Goal: Task Accomplishment & Management: Complete application form

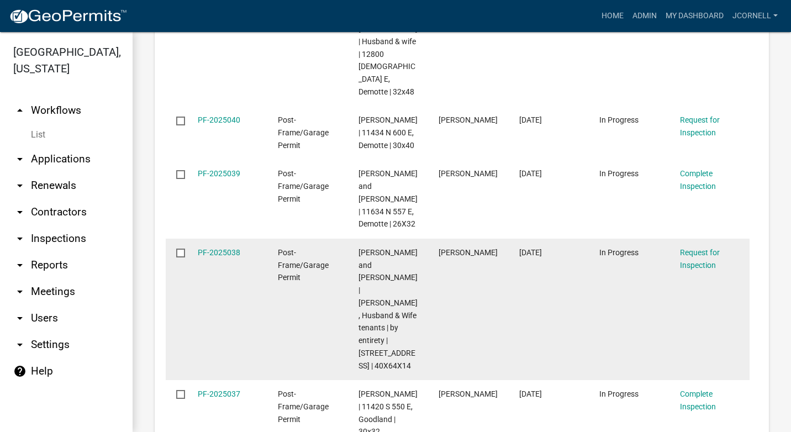
scroll to position [2320, 0]
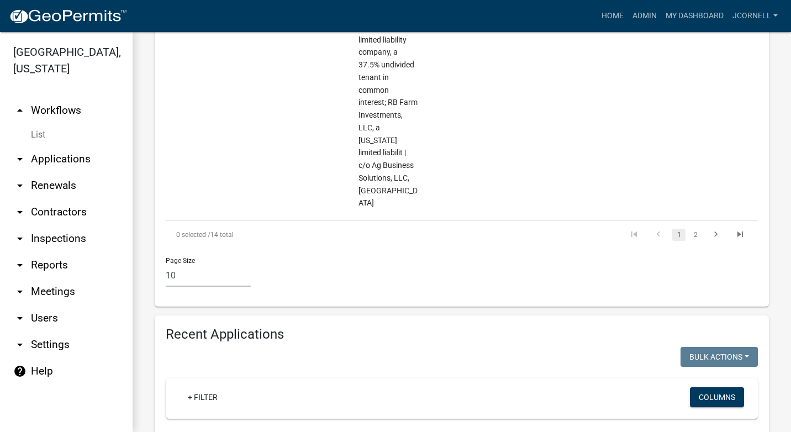
scroll to position [1321, 0]
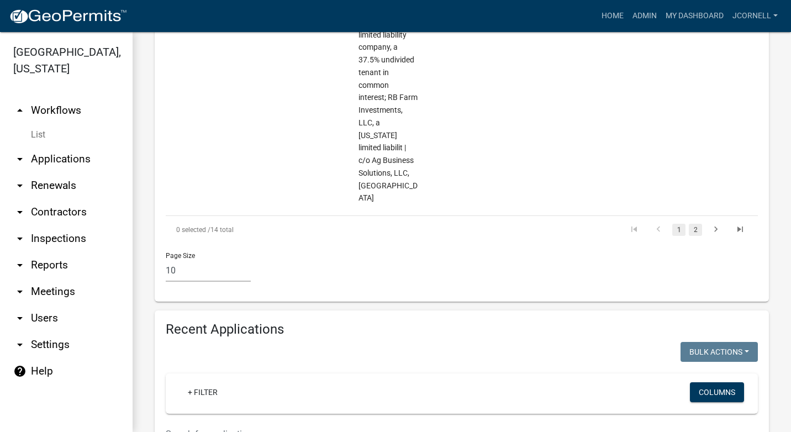
click at [689, 224] on link "2" at bounding box center [695, 230] width 13 height 12
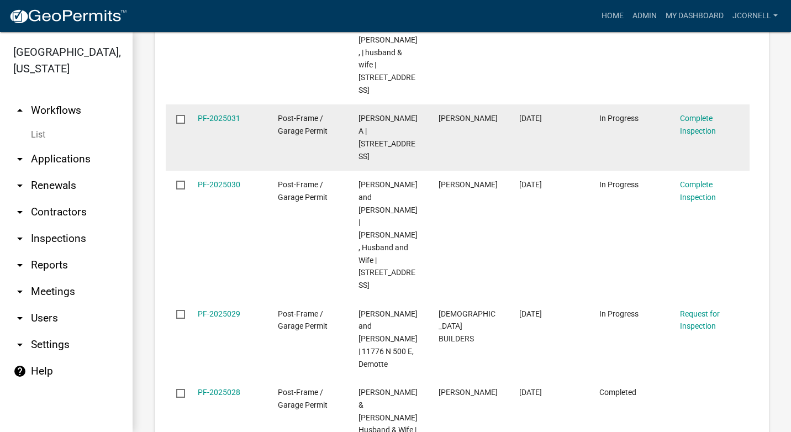
scroll to position [1634, 0]
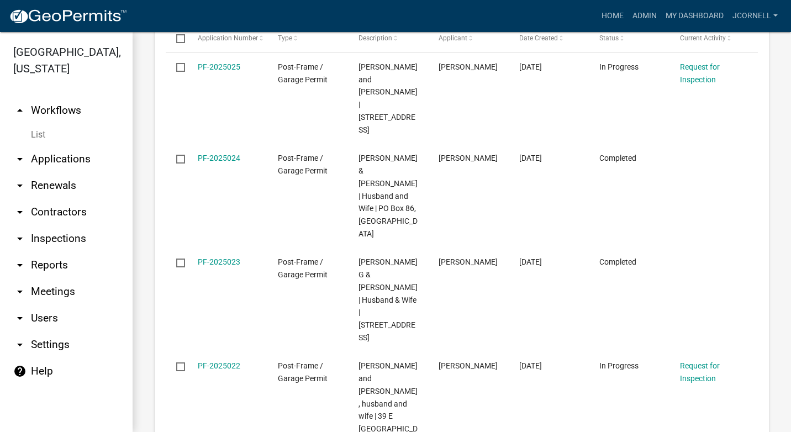
scroll to position [1328, 0]
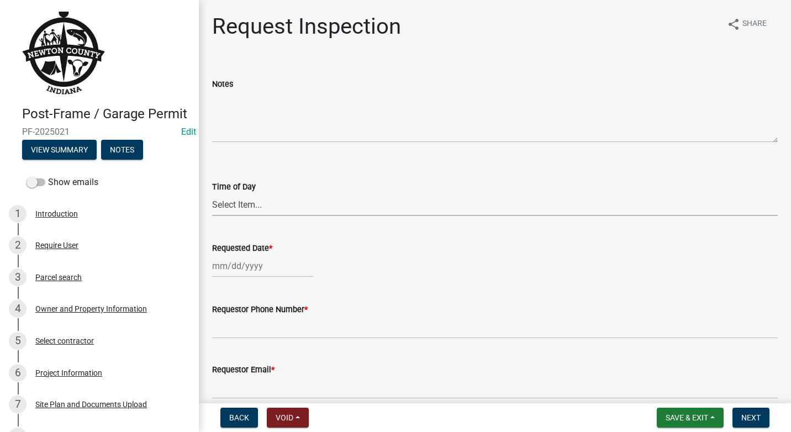
click at [270, 199] on select "Select Item... AM PM" at bounding box center [494, 204] width 565 height 23
click at [212, 193] on select "Select Item... AM PM" at bounding box center [494, 204] width 565 height 23
select select "8aacb760-3938-4776-aad4-75b78dc682eb"
click at [295, 272] on div at bounding box center [262, 266] width 101 height 23
select select "10"
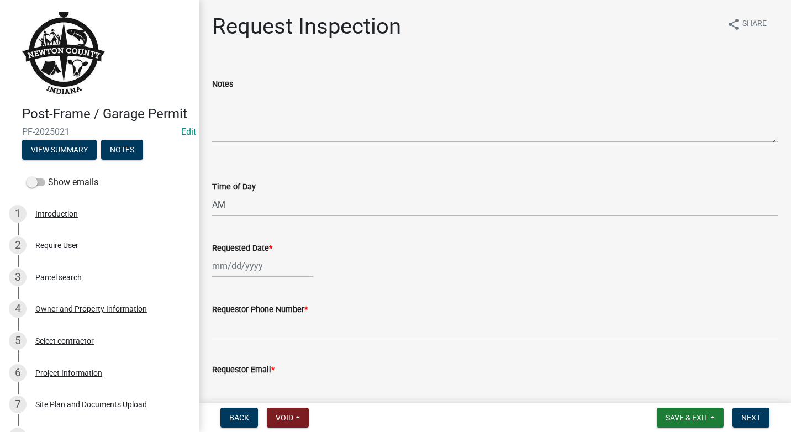
select select "2025"
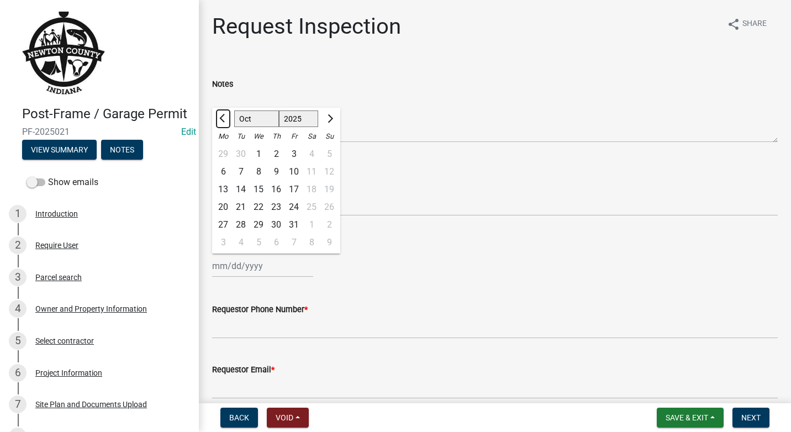
click at [224, 119] on span "Previous month" at bounding box center [223, 118] width 8 height 8
select select "8"
click at [242, 200] on div "19" at bounding box center [241, 207] width 18 height 18
type input "[DATE]"
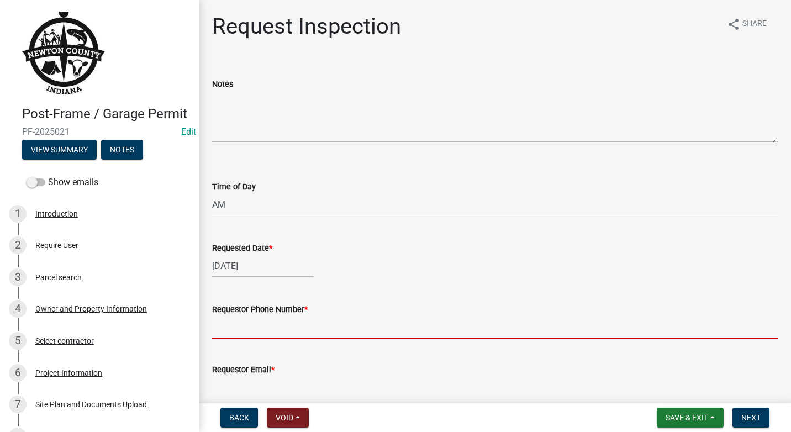
click at [298, 327] on input "Requestor Phone Number *" at bounding box center [494, 327] width 565 height 23
click at [280, 329] on input "Requestor Phone Number *" at bounding box center [494, 327] width 565 height 23
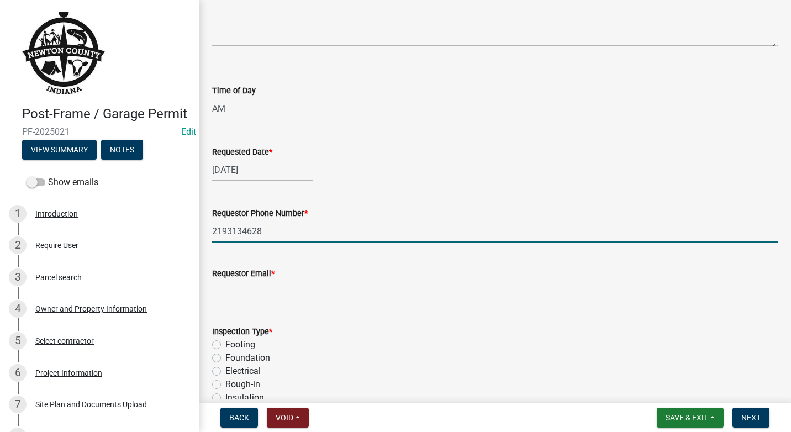
scroll to position [110, 0]
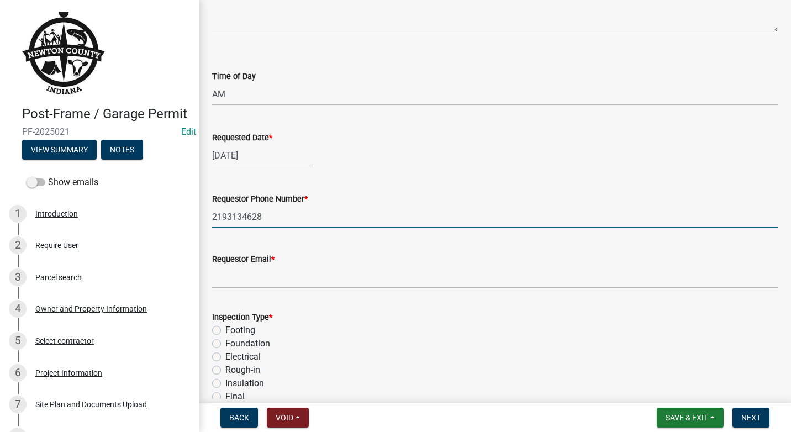
type input "2193134628"
click at [271, 273] on input "Requestor Email *" at bounding box center [494, 277] width 565 height 23
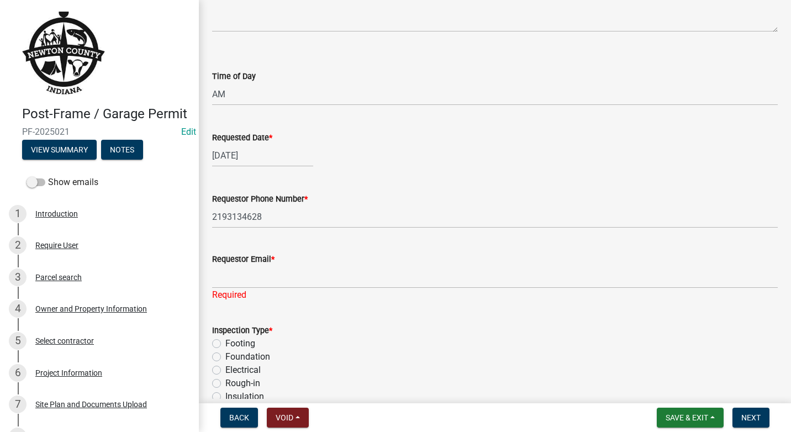
click at [436, 201] on div "Requestor Phone Number *" at bounding box center [494, 198] width 565 height 13
click at [253, 282] on input "Requestor Email *" at bounding box center [494, 277] width 565 height 23
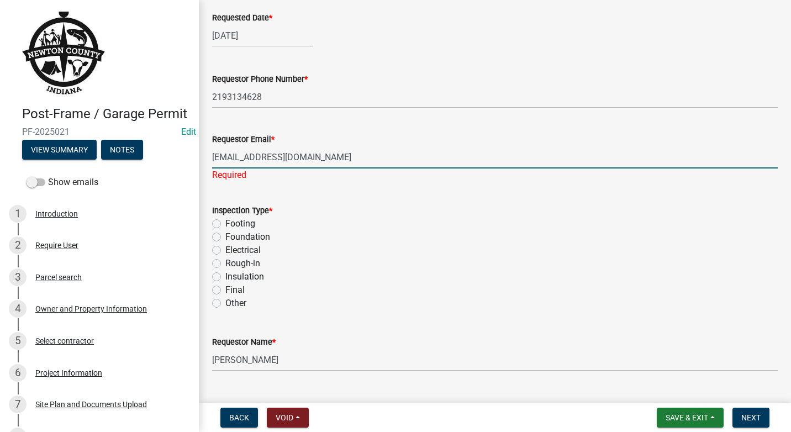
scroll to position [255, 0]
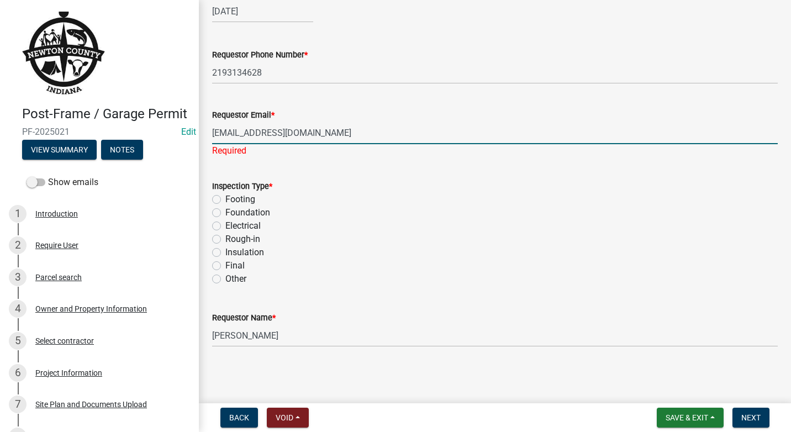
type input "[EMAIL_ADDRESS][DOMAIN_NAME]"
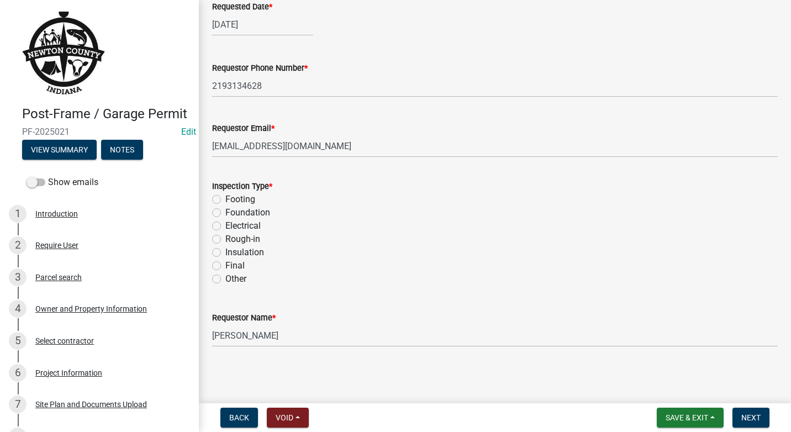
scroll to position [241, 0]
click at [225, 202] on label "Footing" at bounding box center [240, 199] width 30 height 13
click at [225, 200] on input "Footing" at bounding box center [228, 196] width 7 height 7
radio input "true"
drag, startPoint x: 282, startPoint y: 339, endPoint x: 196, endPoint y: 337, distance: 85.6
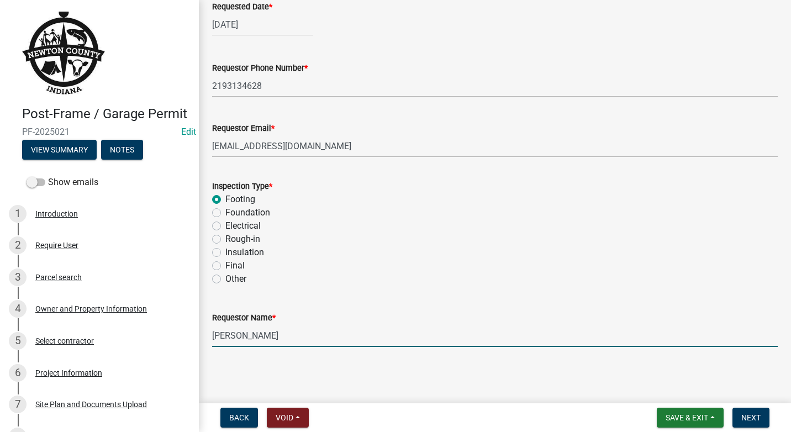
click at [196, 337] on div "Post-Frame / Garage Permit PF-2025021 Edit View Summary Notes Show emails 1 Int…" at bounding box center [395, 216] width 791 height 432
type input "[PERSON_NAME]"
click at [756, 419] on span "Next" at bounding box center [750, 417] width 19 height 9
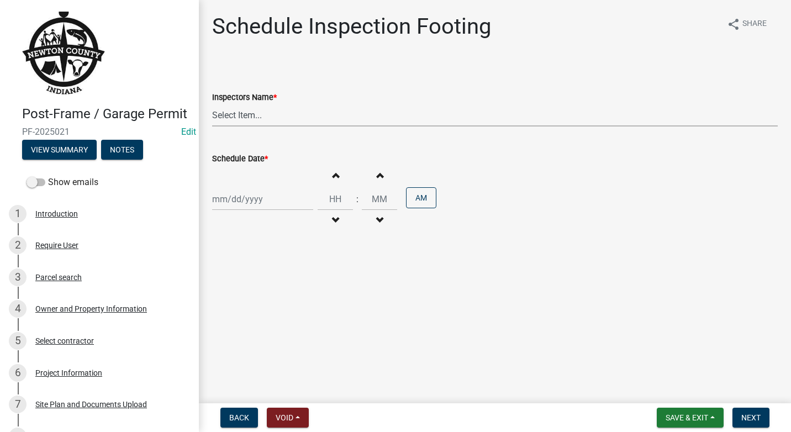
click at [287, 112] on select "Select Item... jcornell ([PERSON_NAME]) cvanderborg ([PERSON_NAME])" at bounding box center [494, 115] width 565 height 23
select select "ecc854ab-63d8-45dc-90da-232b9cdbb1ad"
click at [212, 104] on select "Select Item... jcornell ([PERSON_NAME]) cvanderborg ([PERSON_NAME])" at bounding box center [494, 115] width 565 height 23
click at [292, 203] on div at bounding box center [262, 199] width 101 height 23
select select "10"
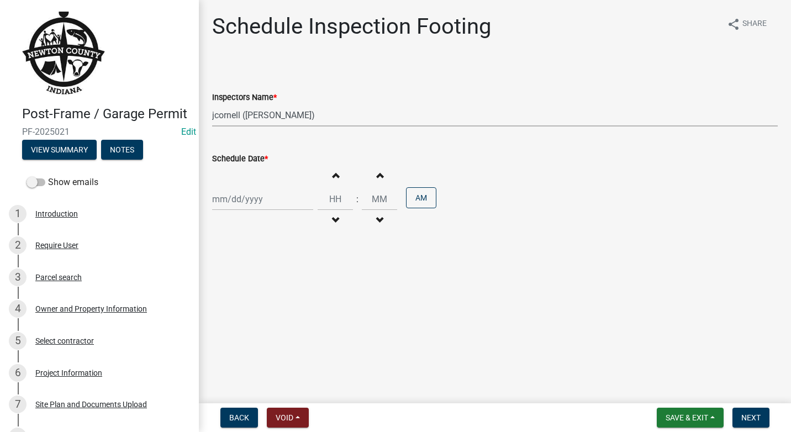
select select "2025"
click at [218, 227] on button "Previous month" at bounding box center [222, 223] width 13 height 18
click at [221, 226] on button "Previous month" at bounding box center [222, 223] width 13 height 18
select select "8"
click at [244, 308] on div "19" at bounding box center [241, 311] width 18 height 18
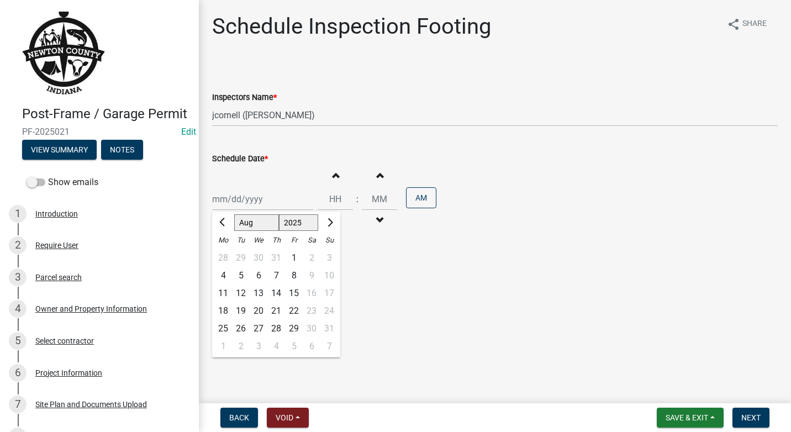
type input "[DATE]"
click at [337, 170] on button "Increment hours" at bounding box center [335, 175] width 23 height 20
type input "01"
type input "00"
click at [332, 177] on span "button" at bounding box center [335, 175] width 6 height 9
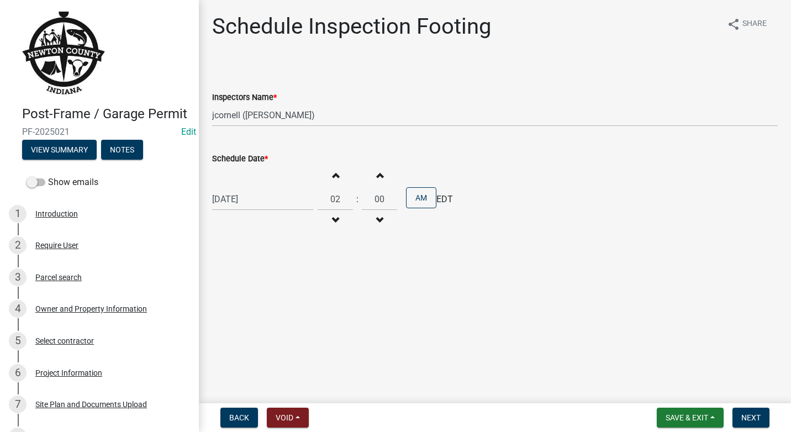
click at [332, 177] on span "button" at bounding box center [335, 175] width 6 height 9
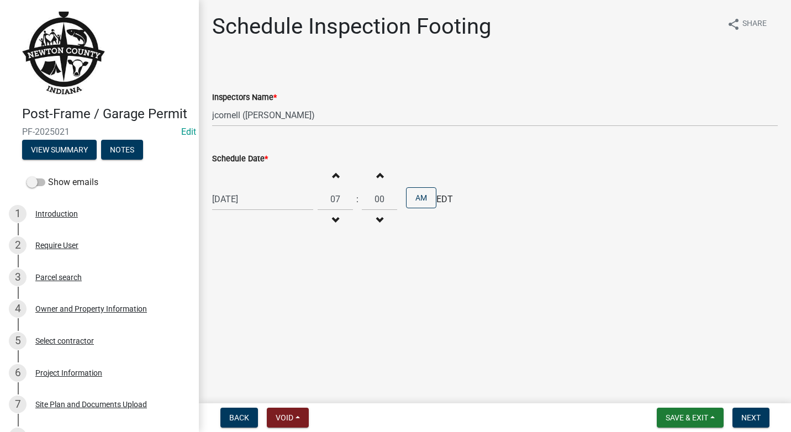
click at [332, 177] on span "button" at bounding box center [335, 175] width 6 height 9
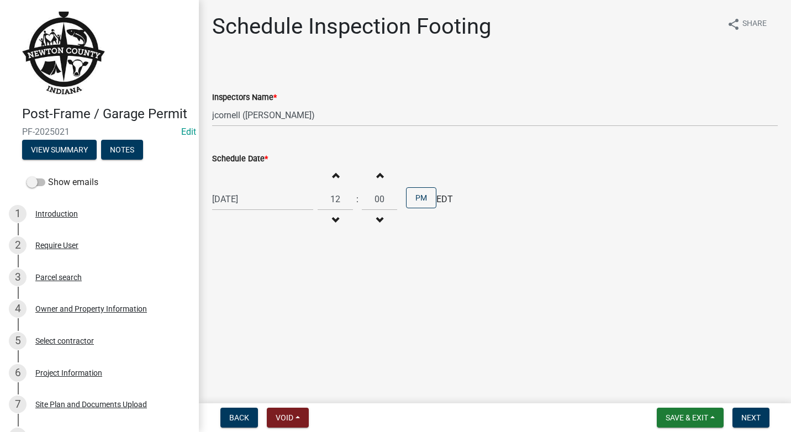
click at [332, 177] on span "button" at bounding box center [335, 175] width 6 height 9
click at [325, 218] on button "Decrement hours" at bounding box center [335, 220] width 23 height 20
click at [332, 216] on span "button" at bounding box center [335, 220] width 6 height 9
type input "10"
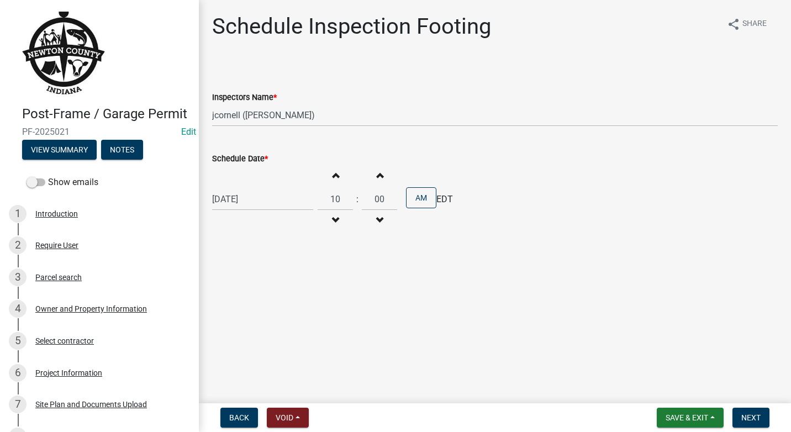
click at [377, 177] on span "button" at bounding box center [380, 175] width 6 height 9
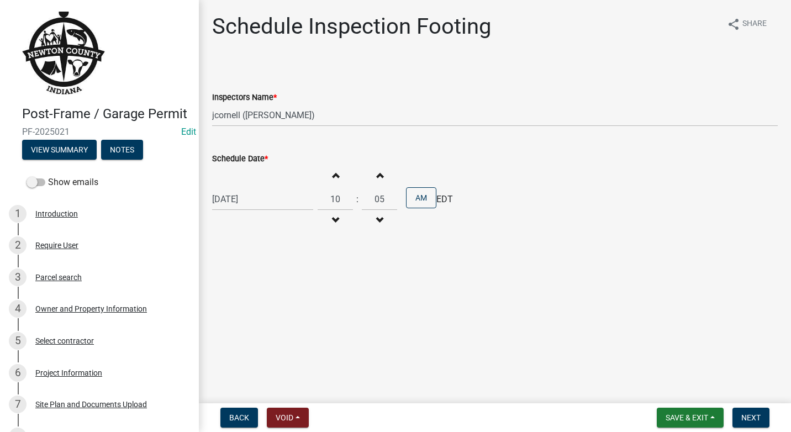
click at [377, 177] on span "button" at bounding box center [380, 175] width 6 height 9
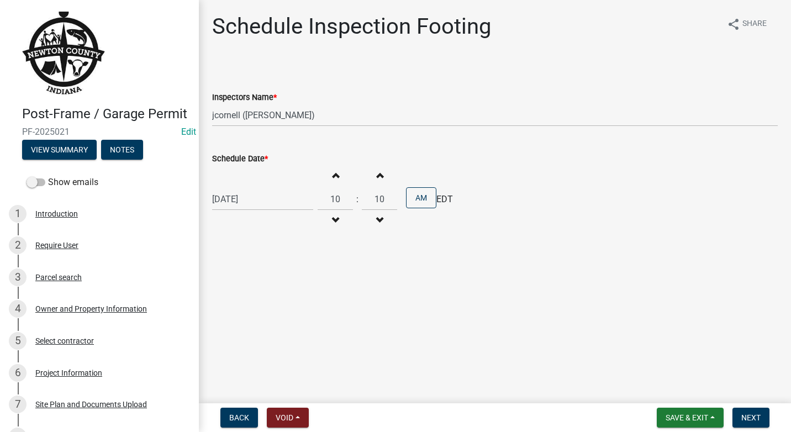
click at [377, 177] on span "button" at bounding box center [380, 175] width 6 height 9
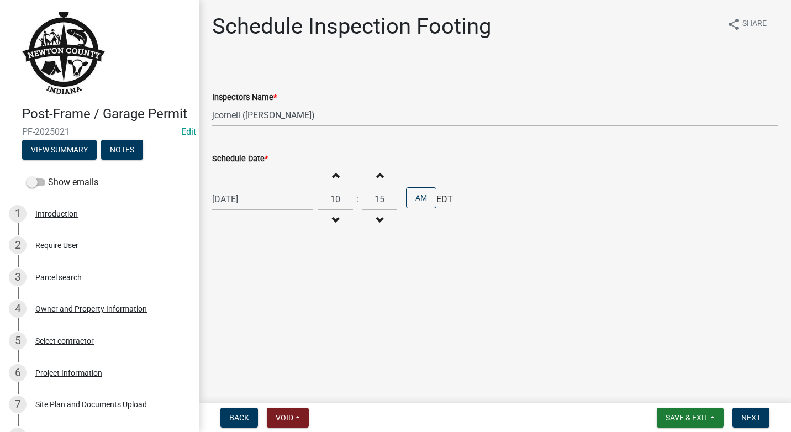
click at [377, 177] on span "button" at bounding box center [380, 175] width 6 height 9
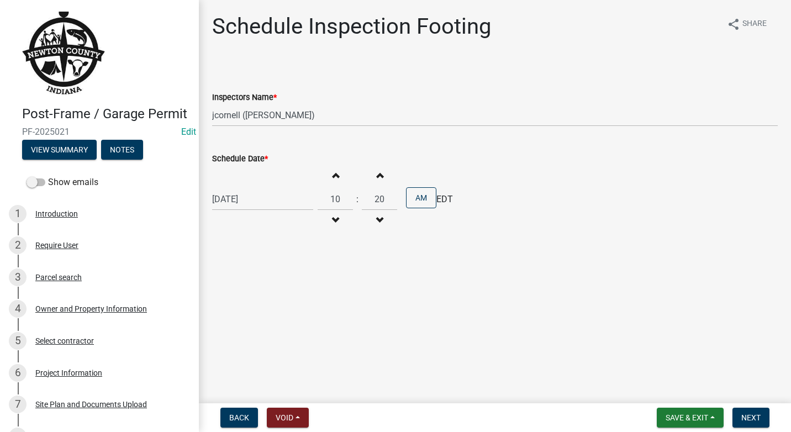
click at [377, 177] on span "button" at bounding box center [380, 175] width 6 height 9
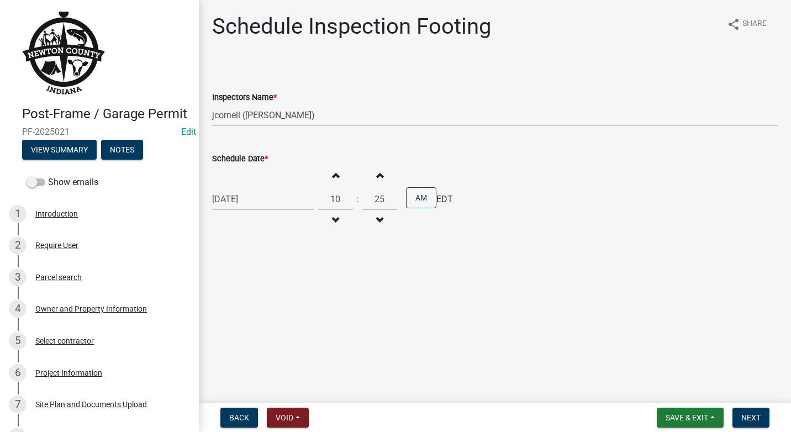
click at [377, 177] on span "button" at bounding box center [380, 175] width 6 height 9
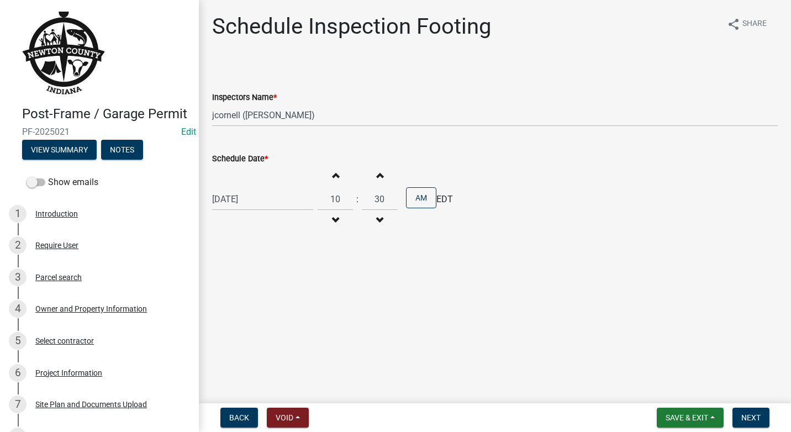
click at [377, 177] on span "button" at bounding box center [380, 175] width 6 height 9
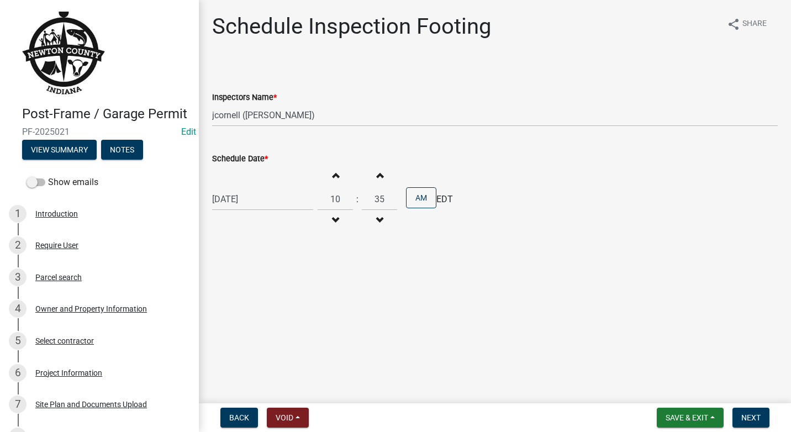
click at [377, 177] on span "button" at bounding box center [380, 175] width 6 height 9
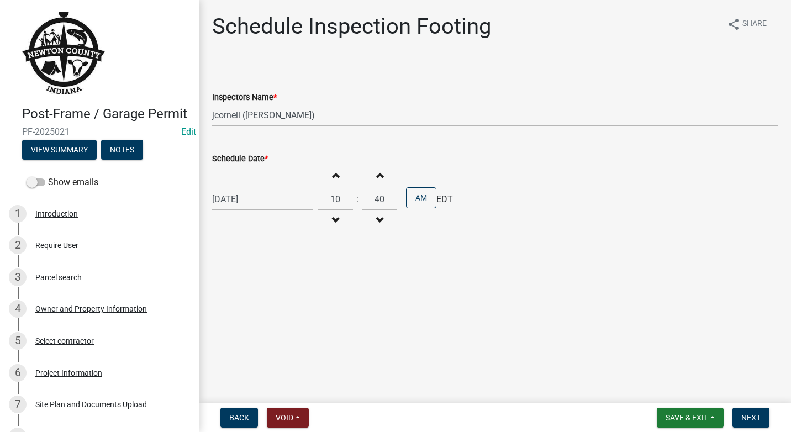
click at [377, 177] on span "button" at bounding box center [380, 175] width 6 height 9
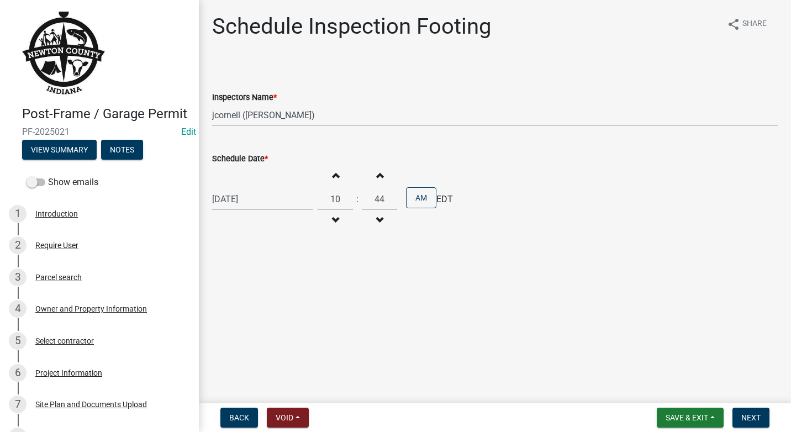
type input "45"
click at [753, 414] on span "Next" at bounding box center [750, 417] width 19 height 9
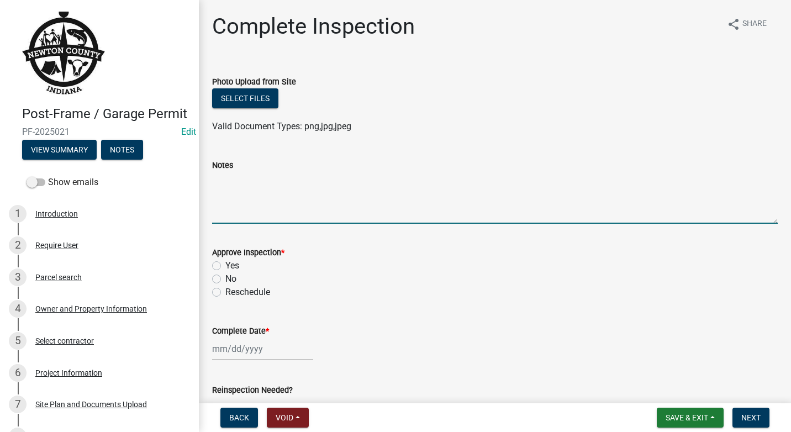
click at [271, 189] on textarea "Notes" at bounding box center [494, 198] width 565 height 52
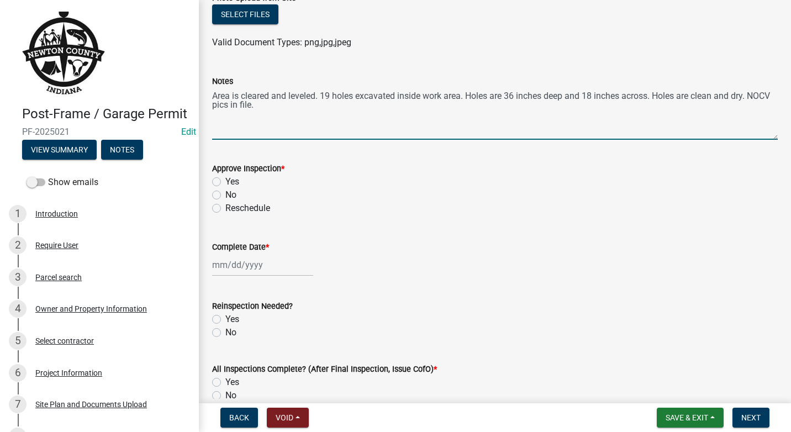
scroll to position [110, 0]
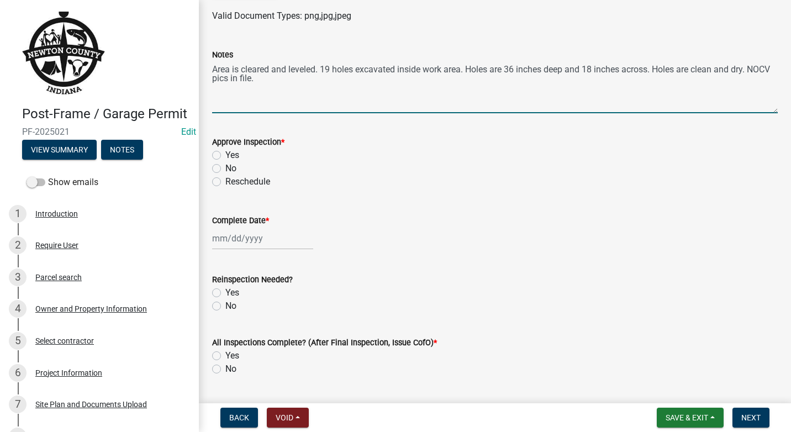
type textarea "Area is cleared and leveled. 19 holes excavated inside work area. Holes are 36 …"
click at [225, 155] on label "Yes" at bounding box center [232, 155] width 14 height 13
click at [225, 155] on input "Yes" at bounding box center [228, 152] width 7 height 7
radio input "true"
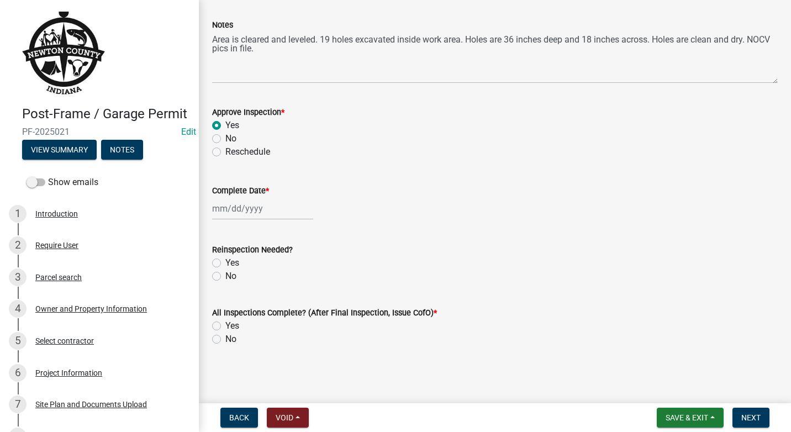
select select "10"
select select "2025"
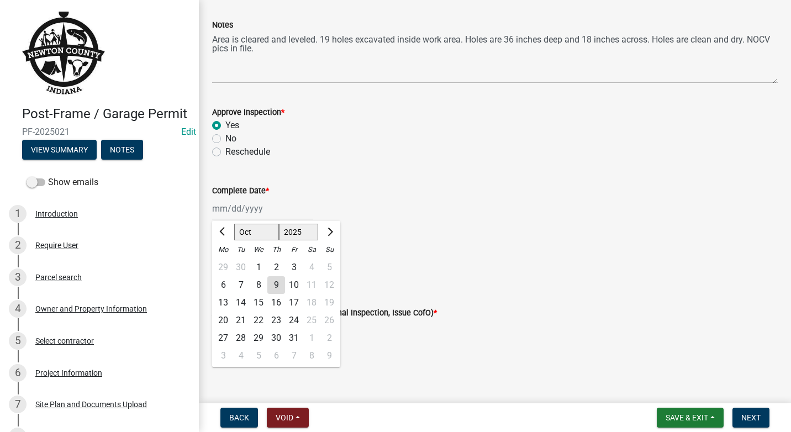
click at [285, 204] on div "[PERSON_NAME] Feb Mar Apr [PERSON_NAME][DATE] Oct Nov [DATE] 1526 1527 1528 152…" at bounding box center [262, 208] width 101 height 23
click at [217, 226] on button "Previous month" at bounding box center [222, 232] width 13 height 18
select select "8"
click at [245, 324] on div "19" at bounding box center [241, 320] width 18 height 18
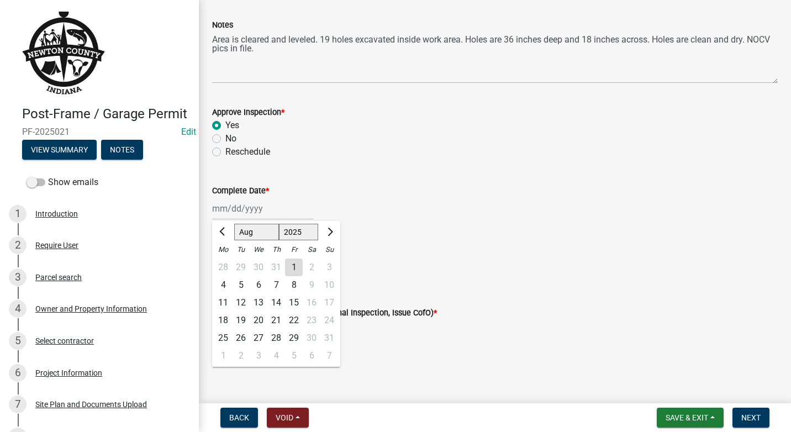
type input "[DATE]"
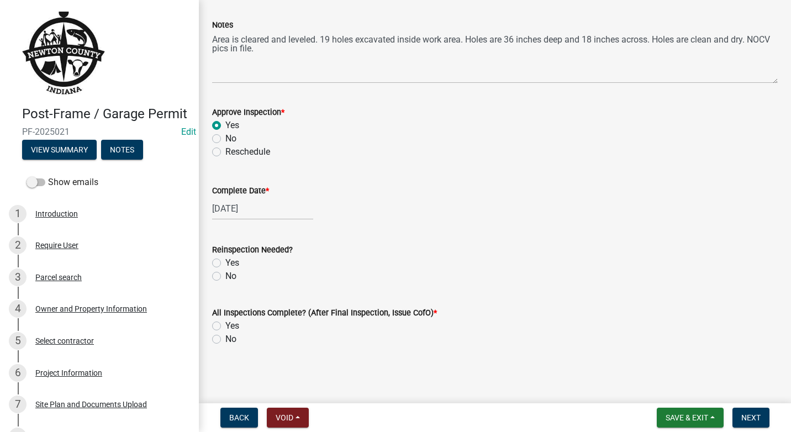
click at [223, 273] on div "No" at bounding box center [494, 275] width 565 height 13
click at [225, 276] on label "No" at bounding box center [230, 275] width 11 height 13
click at [225, 276] on input "No" at bounding box center [228, 272] width 7 height 7
radio input "true"
click at [225, 336] on label "No" at bounding box center [230, 338] width 11 height 13
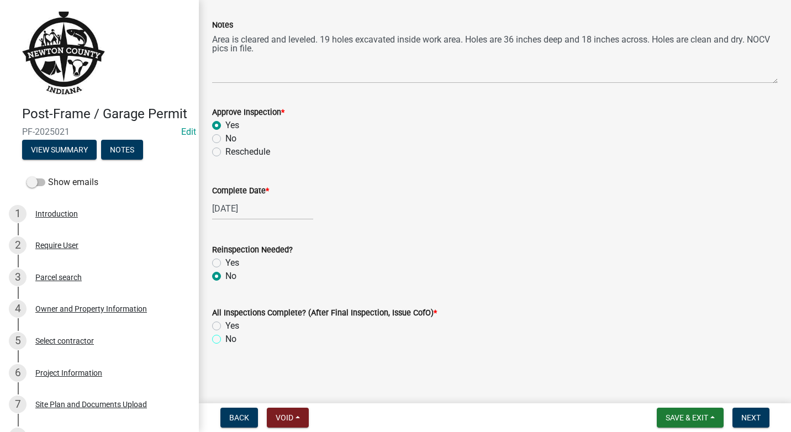
click at [225, 336] on input "No" at bounding box center [228, 335] width 7 height 7
radio input "true"
click at [706, 420] on span "Save & Exit" at bounding box center [686, 417] width 43 height 9
click at [685, 391] on button "Save & Exit" at bounding box center [679, 388] width 88 height 27
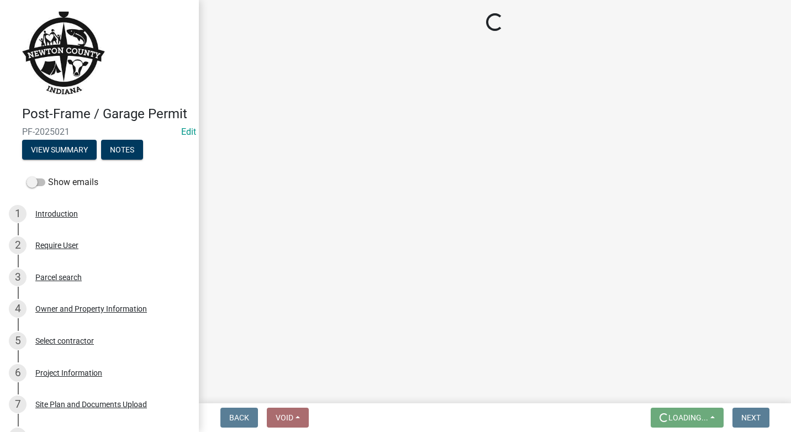
scroll to position [0, 0]
